Goal: Transaction & Acquisition: Book appointment/travel/reservation

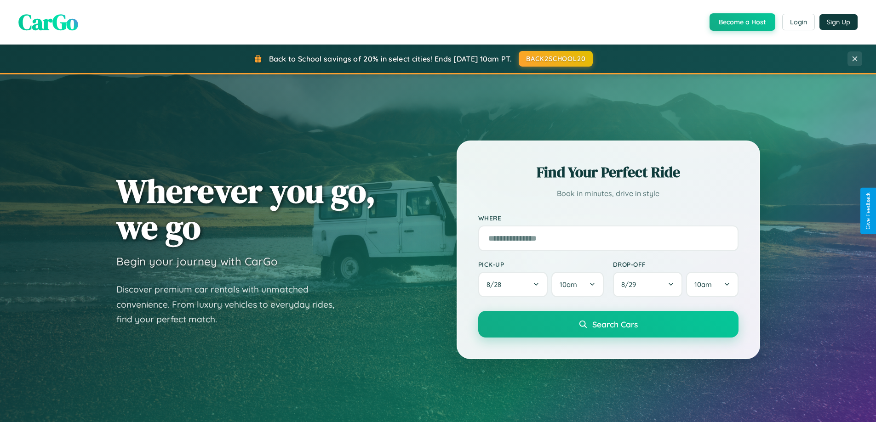
scroll to position [396, 0]
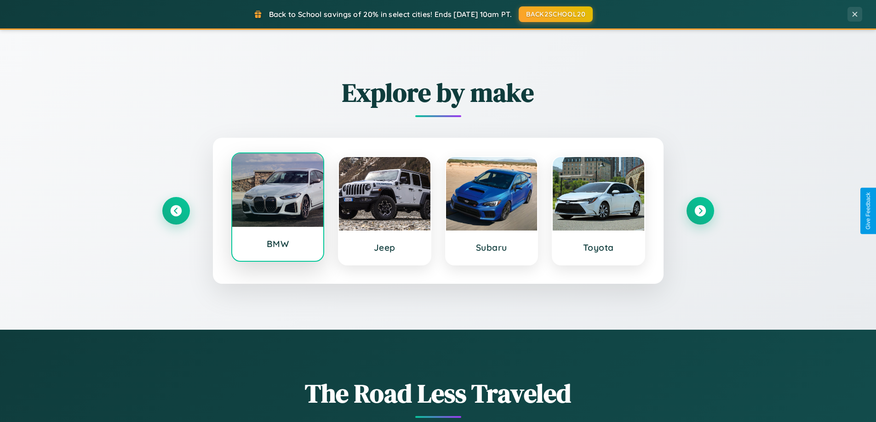
click at [277, 209] on div at bounding box center [277, 191] width 91 height 74
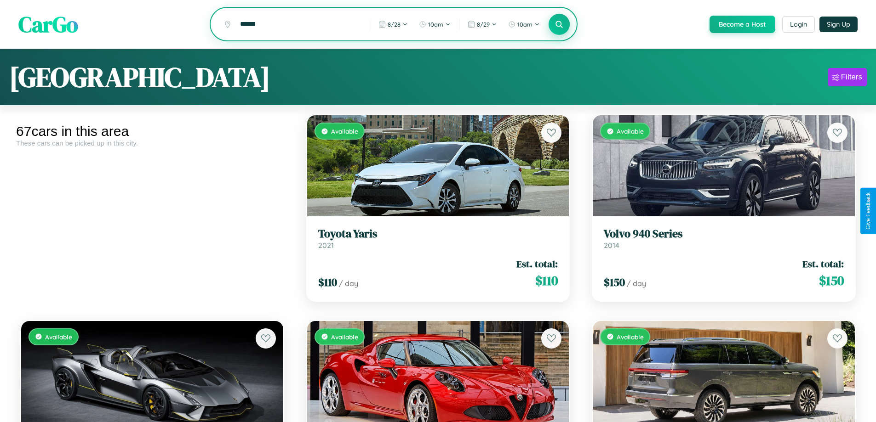
click at [558, 25] on icon at bounding box center [559, 24] width 9 height 9
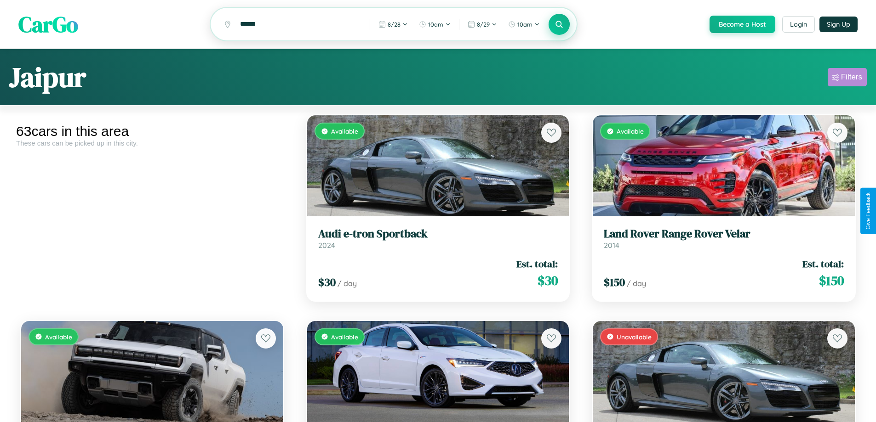
click at [847, 79] on div "Filters" at bounding box center [851, 77] width 21 height 9
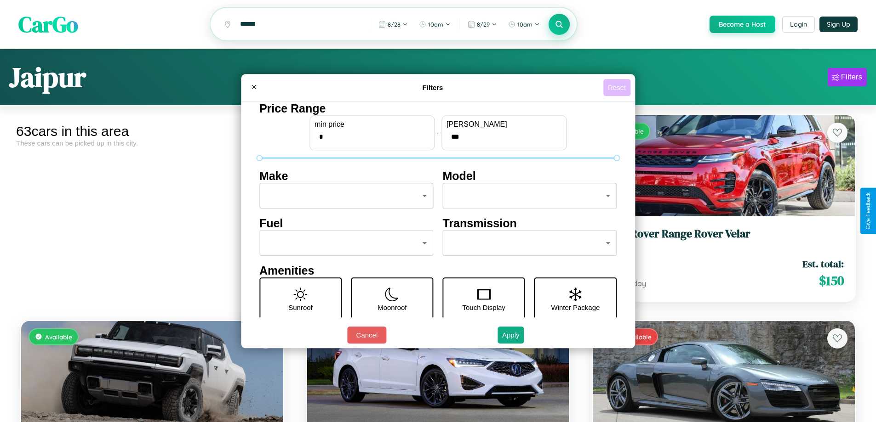
click at [618, 87] on button "Reset" at bounding box center [616, 87] width 27 height 17
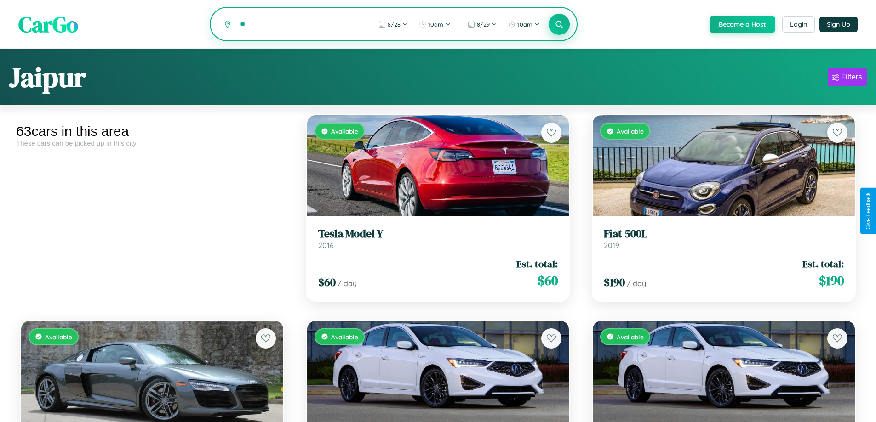
type input "*"
type input "**********"
click at [558, 25] on icon at bounding box center [559, 24] width 9 height 9
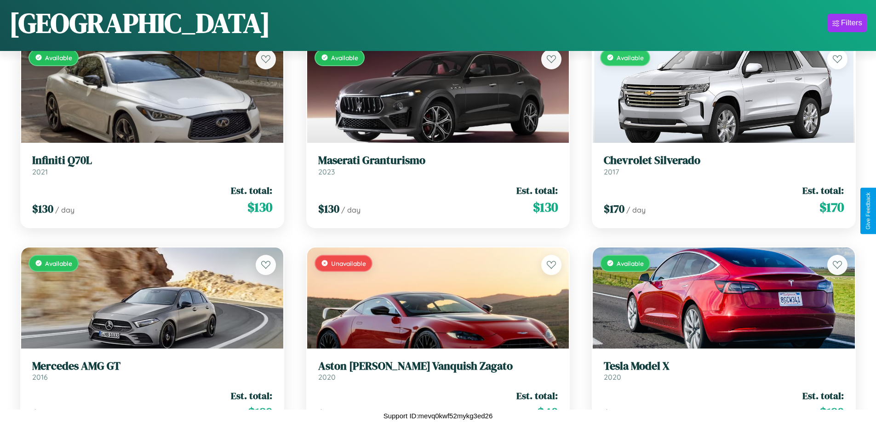
scroll to position [2393, 0]
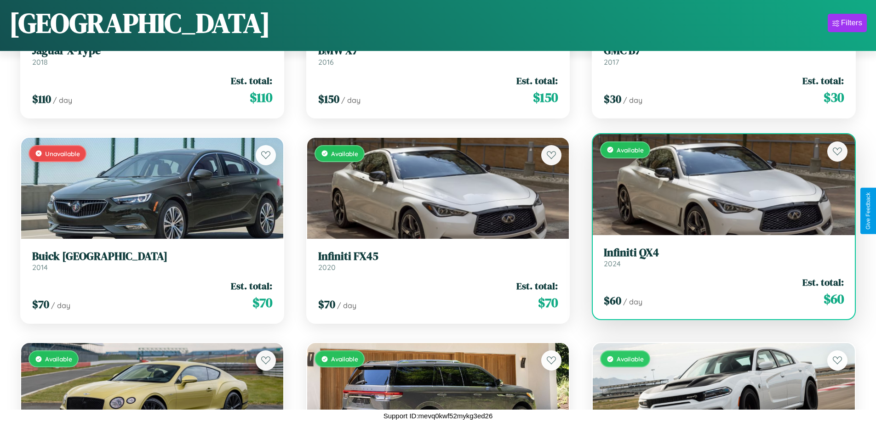
click at [717, 261] on link "Infiniti QX4 2024" at bounding box center [723, 257] width 240 height 23
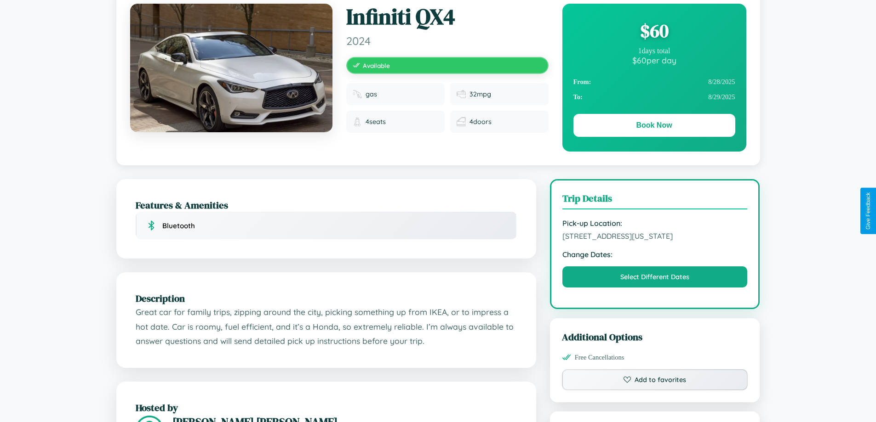
scroll to position [99, 0]
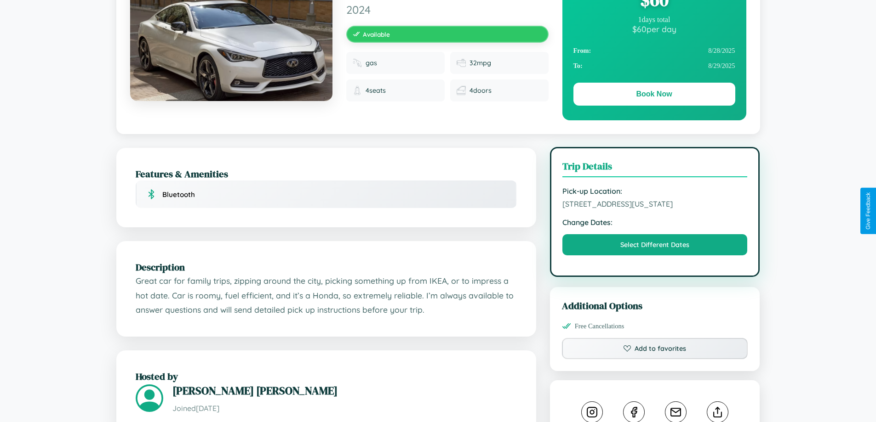
click at [654, 209] on span "[STREET_ADDRESS][US_STATE]" at bounding box center [654, 203] width 185 height 9
click at [654, 209] on span "4560 High Street San Francisco California 82435 United States" at bounding box center [654, 203] width 185 height 9
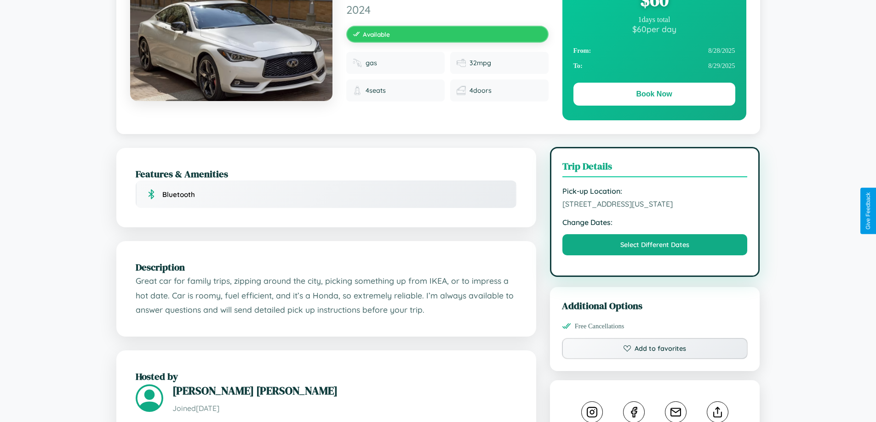
click at [654, 209] on span "4560 High Street San Francisco California 82435 United States" at bounding box center [654, 203] width 185 height 9
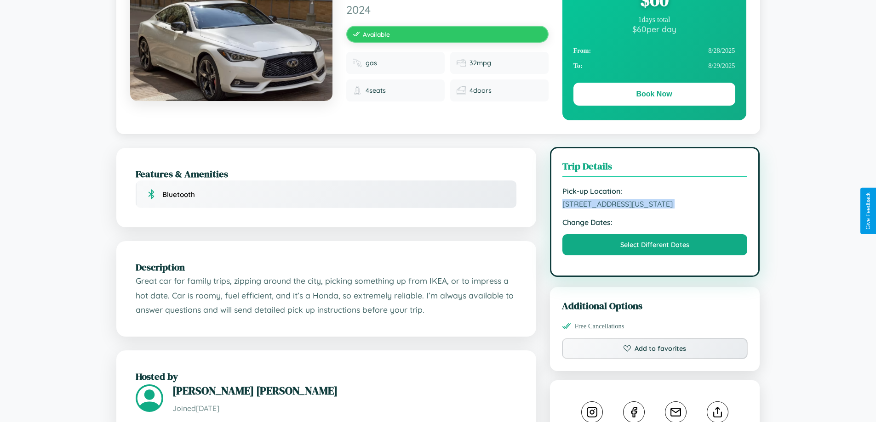
click at [654, 209] on span "4560 High Street San Francisco California 82435 United States" at bounding box center [654, 203] width 185 height 9
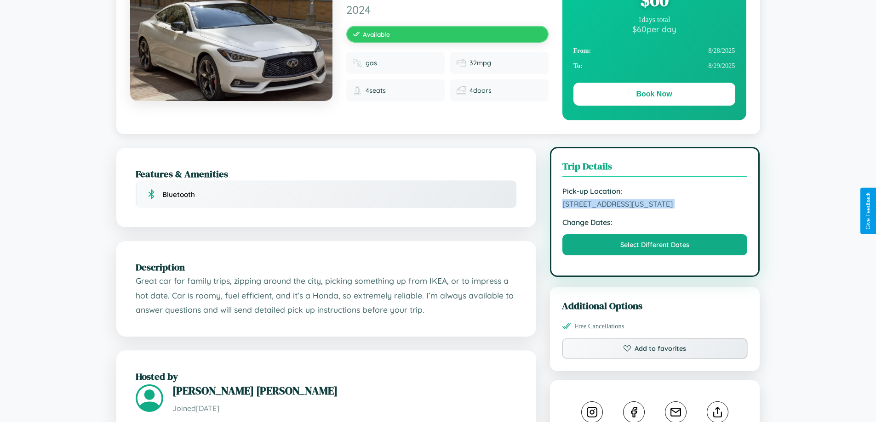
click at [654, 209] on span "4560 High Street San Francisco California 82435 United States" at bounding box center [654, 203] width 185 height 9
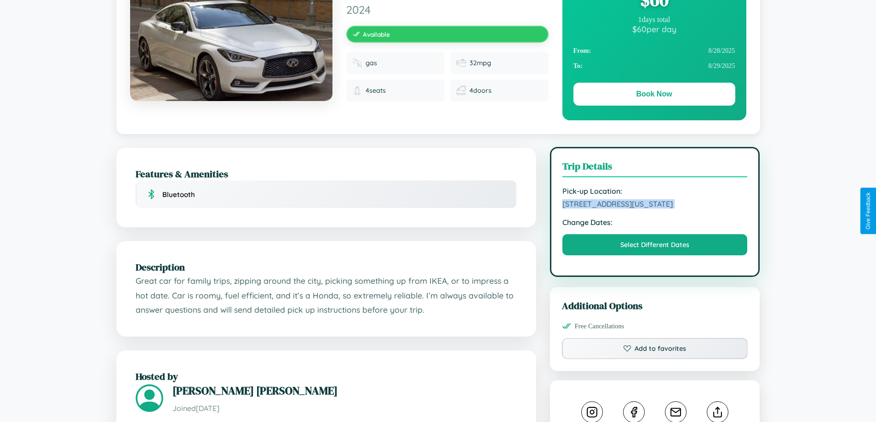
click at [654, 209] on span "4560 High Street San Francisco California 82435 United States" at bounding box center [654, 203] width 185 height 9
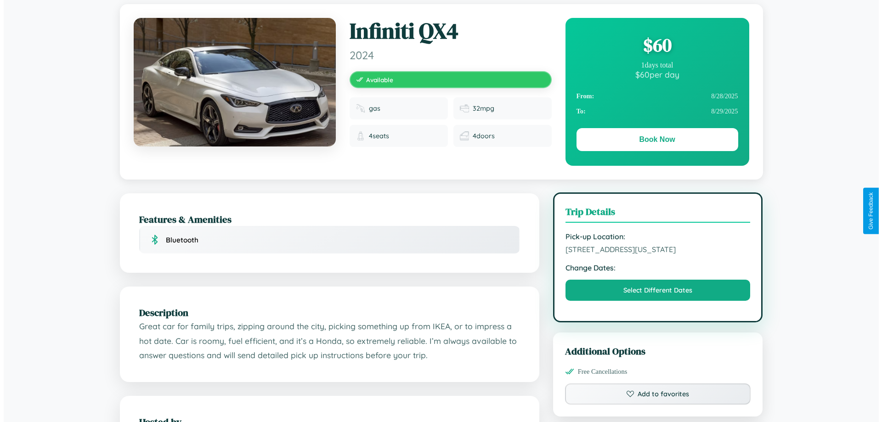
scroll to position [0, 0]
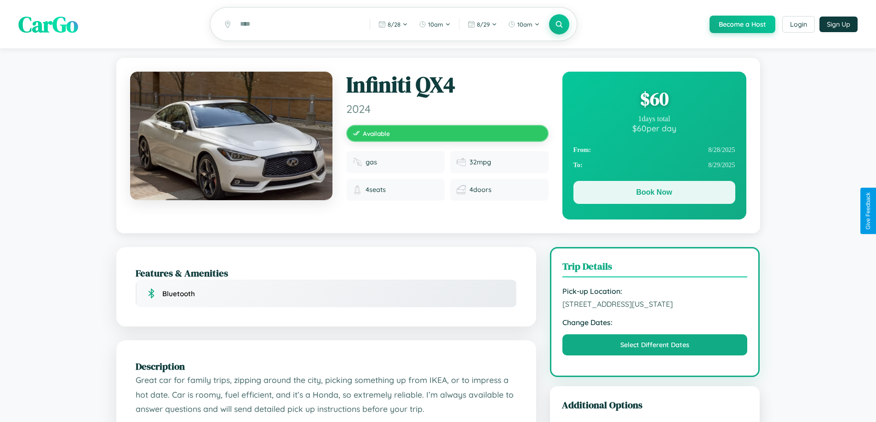
click at [654, 194] on button "Book Now" at bounding box center [654, 192] width 162 height 23
